Goal: Transaction & Acquisition: Purchase product/service

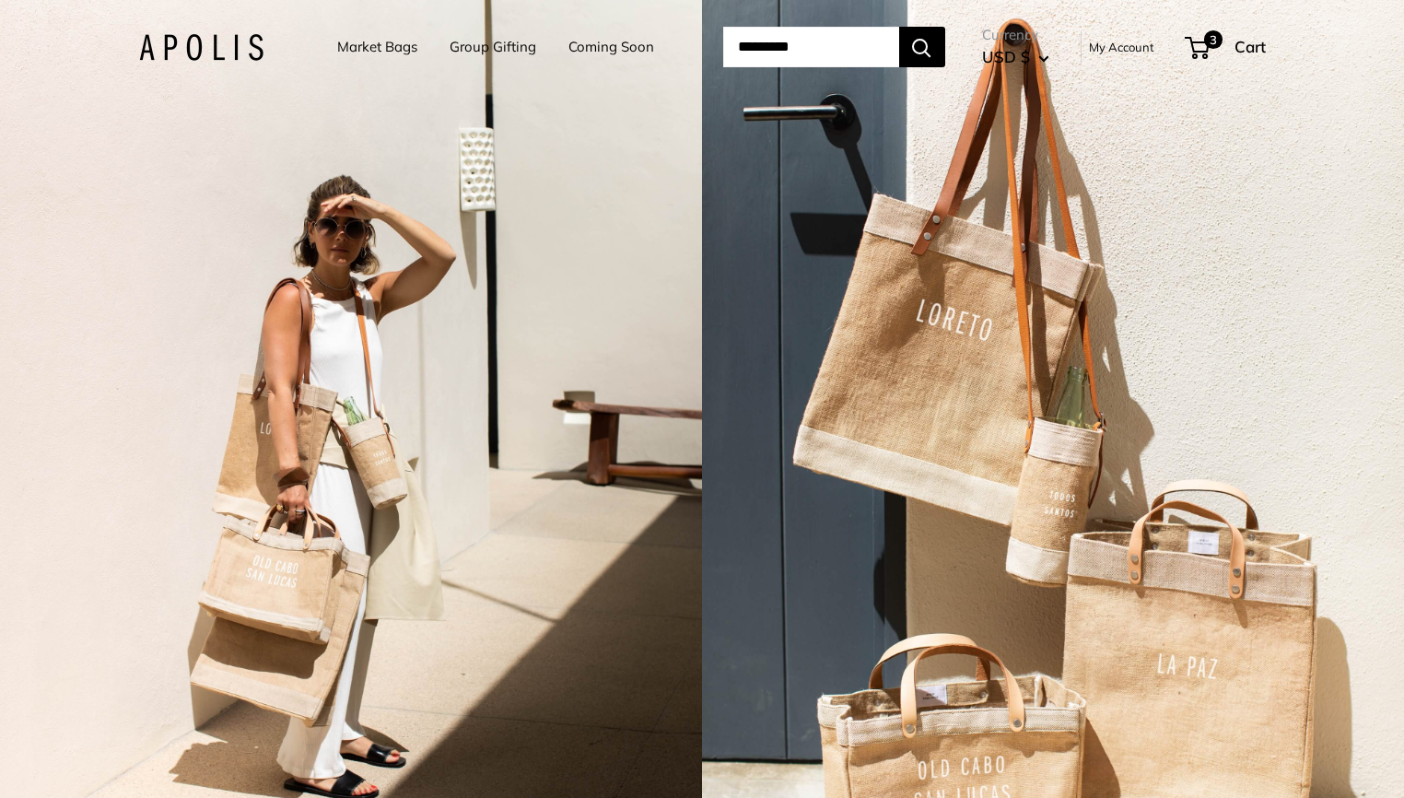
click at [356, 39] on link "Market Bags" at bounding box center [377, 47] width 80 height 26
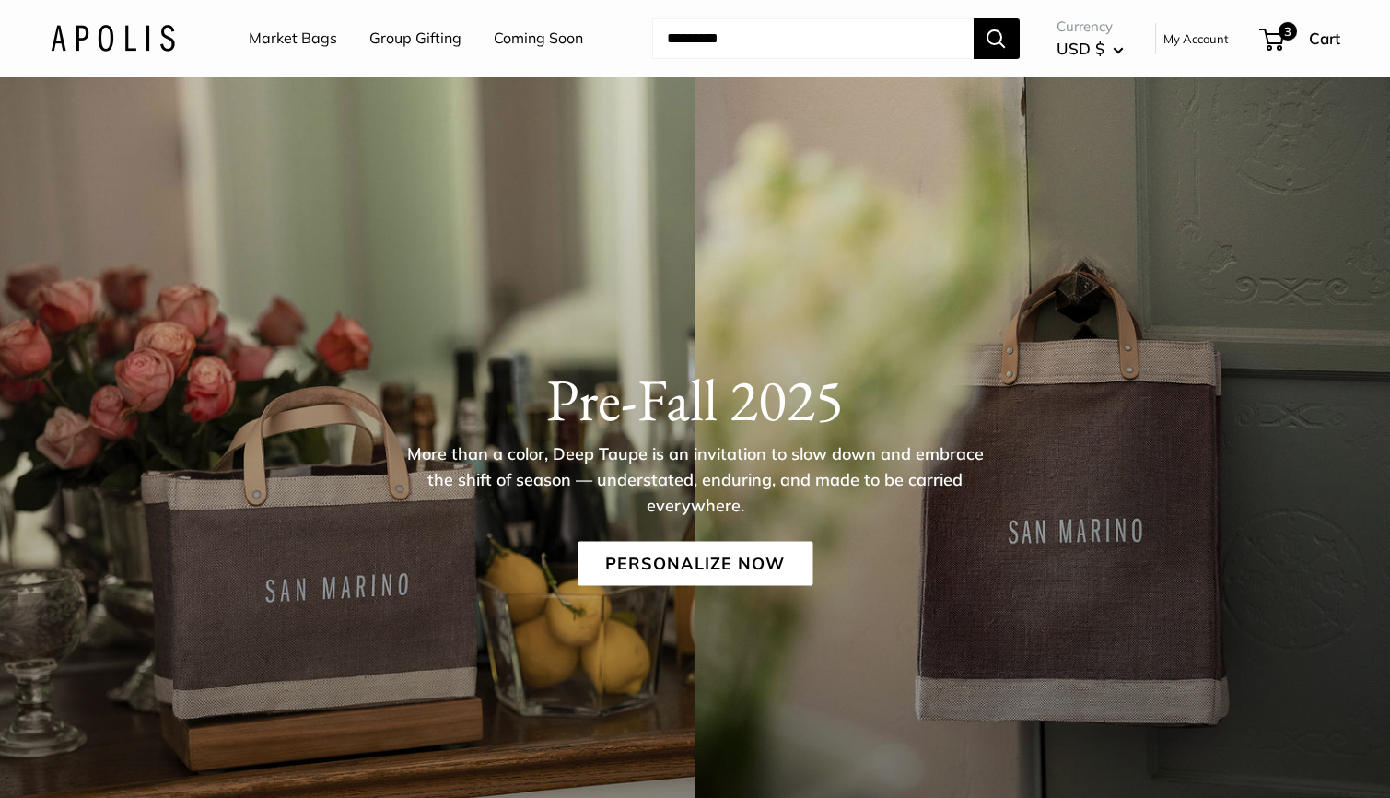
click at [537, 46] on link "Coming Soon" at bounding box center [538, 39] width 89 height 28
click at [529, 47] on link "Coming Soon" at bounding box center [538, 39] width 89 height 28
click at [417, 41] on link "Group Gifting" at bounding box center [415, 39] width 92 height 28
click at [310, 45] on link "Market Bags" at bounding box center [293, 39] width 88 height 28
click at [723, 573] on link "Personalize Now" at bounding box center [695, 564] width 235 height 44
